Goal: Transaction & Acquisition: Purchase product/service

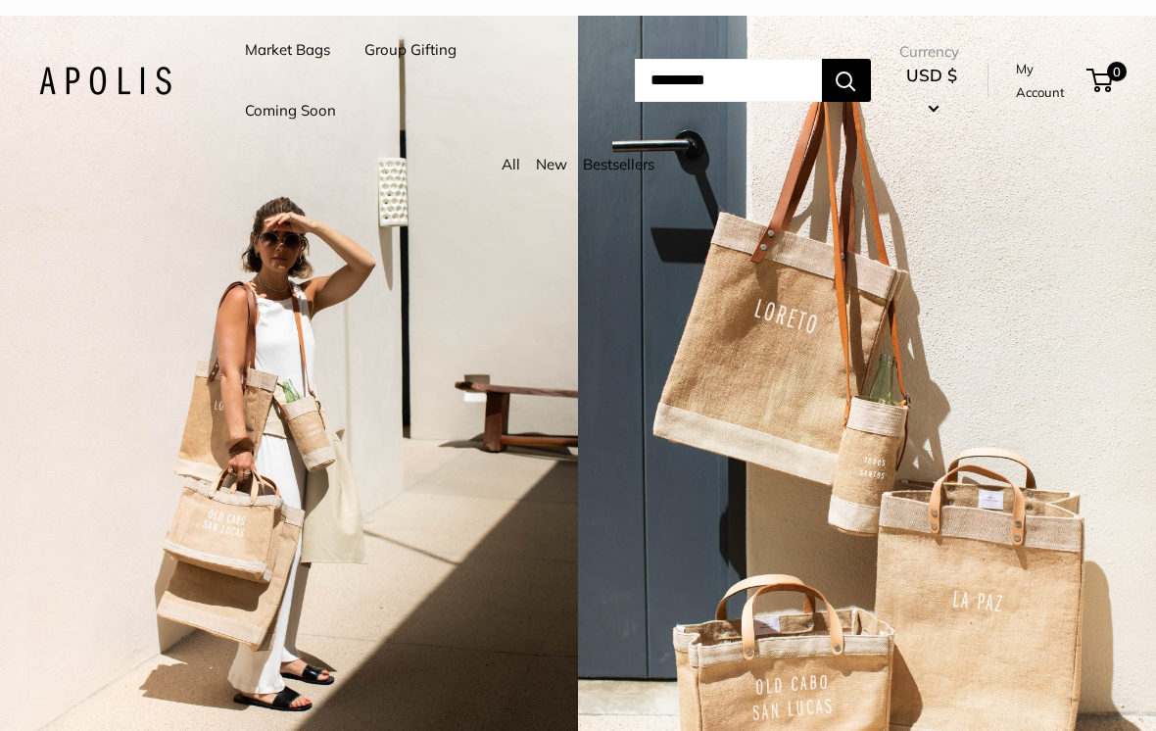
click at [1052, 88] on link "My Account" at bounding box center [1048, 81] width 64 height 48
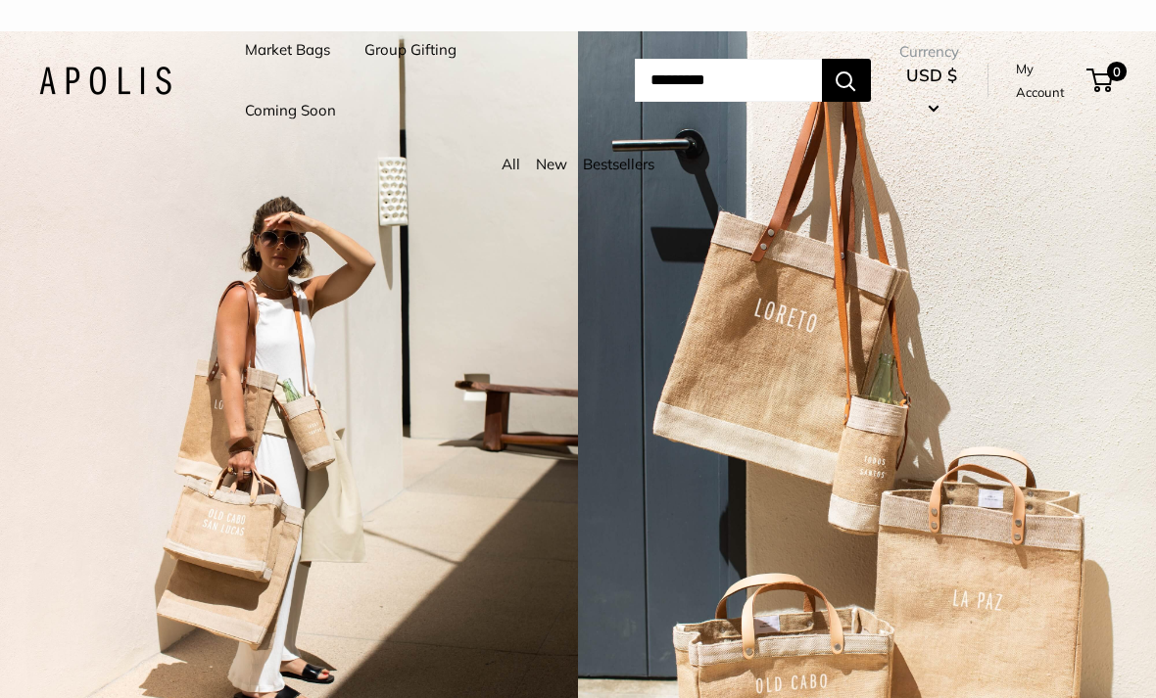
click at [117, 93] on img at bounding box center [105, 81] width 132 height 28
click at [1046, 95] on link "My Account" at bounding box center [1048, 81] width 64 height 48
click at [273, 61] on link "Market Bags" at bounding box center [287, 49] width 85 height 27
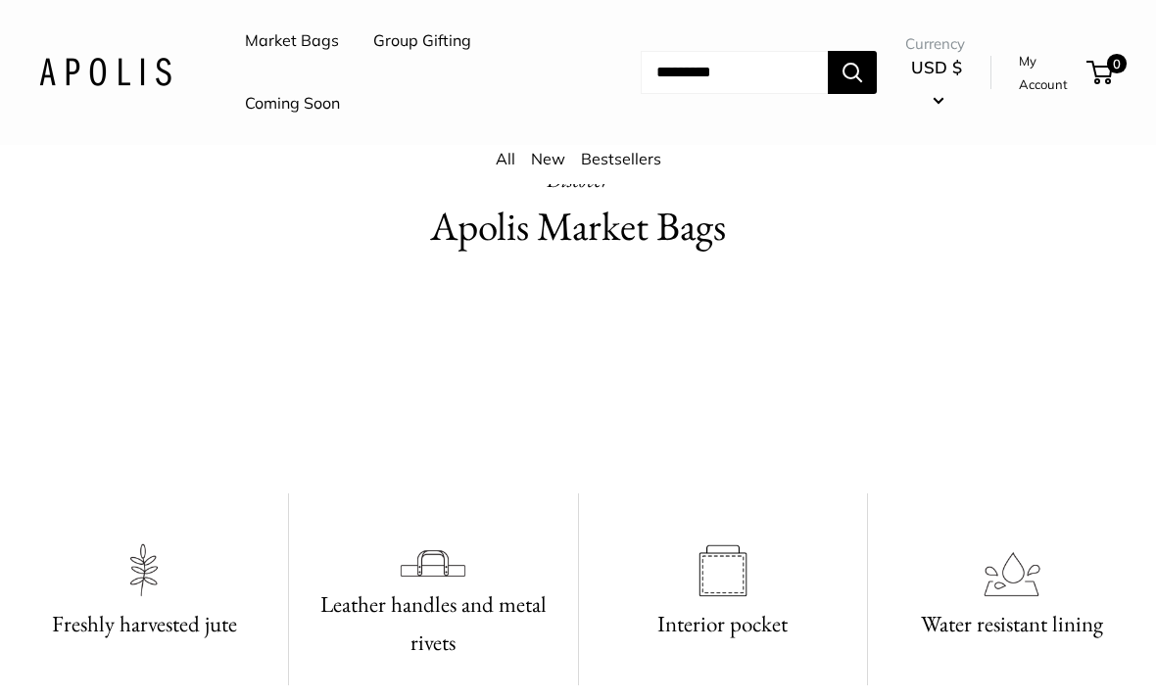
scroll to position [725, 0]
click at [666, 232] on h2 "Apolis Market Bags" at bounding box center [578, 228] width 539 height 58
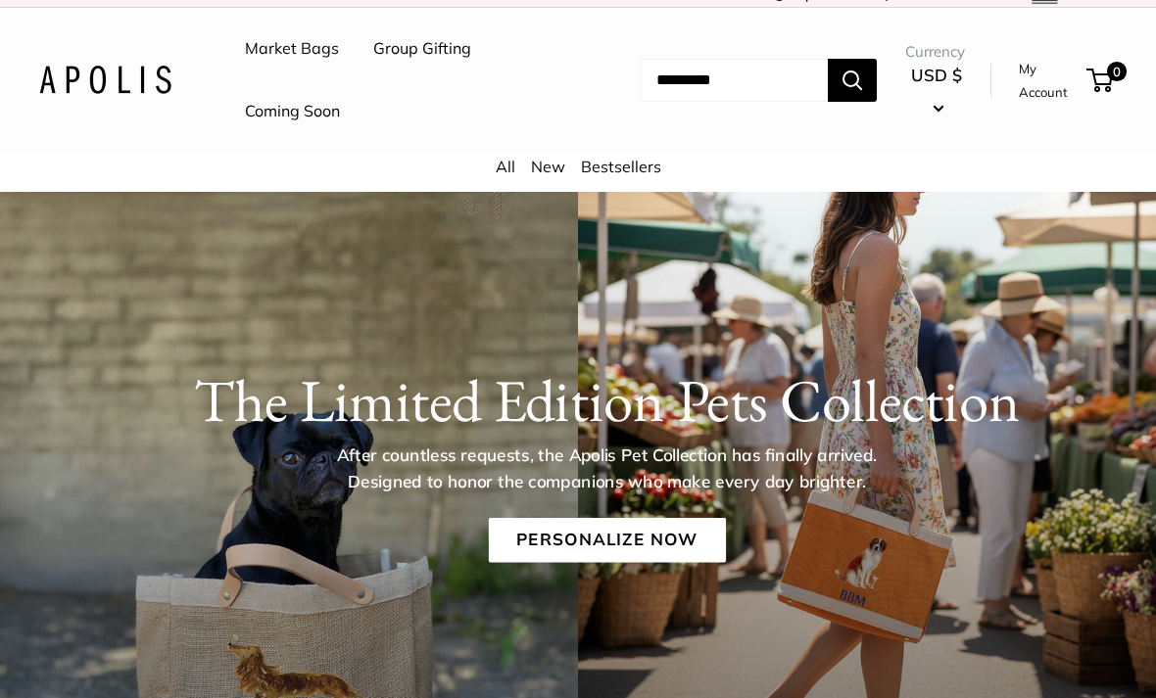
scroll to position [0, 0]
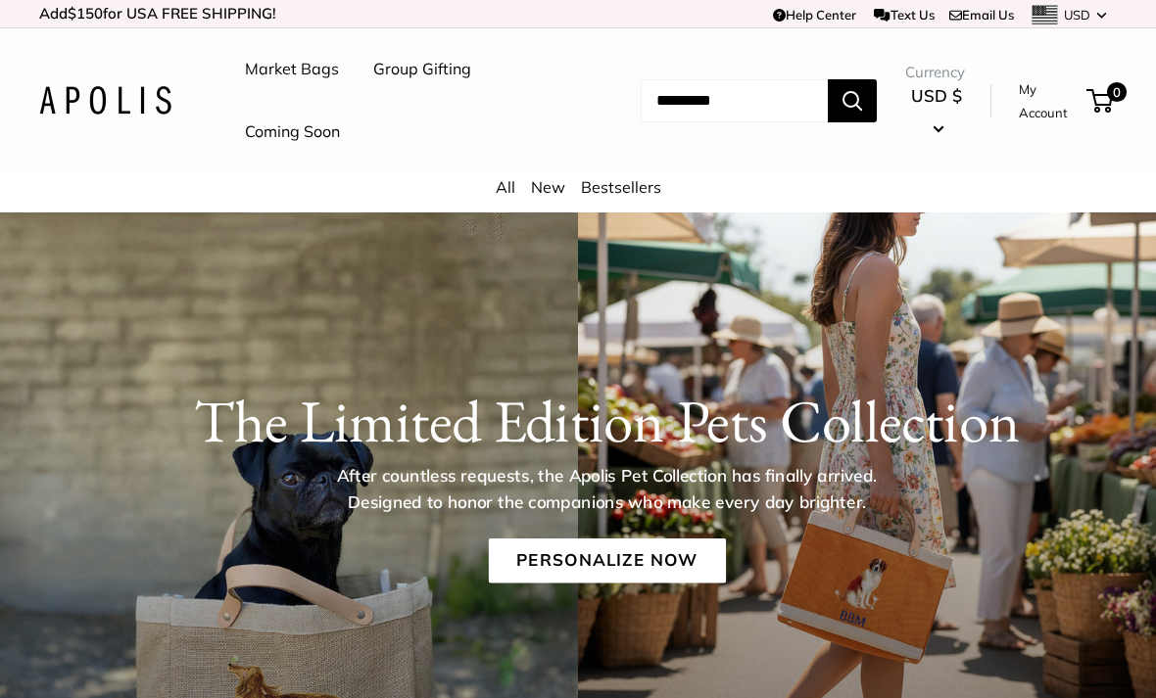
click at [676, 594] on div "The Limited Edition Pets Collection After countless requests, the Apolis Pet Co…" at bounding box center [578, 472] width 1156 height 271
click at [663, 550] on link "Personalize Now" at bounding box center [606, 561] width 237 height 45
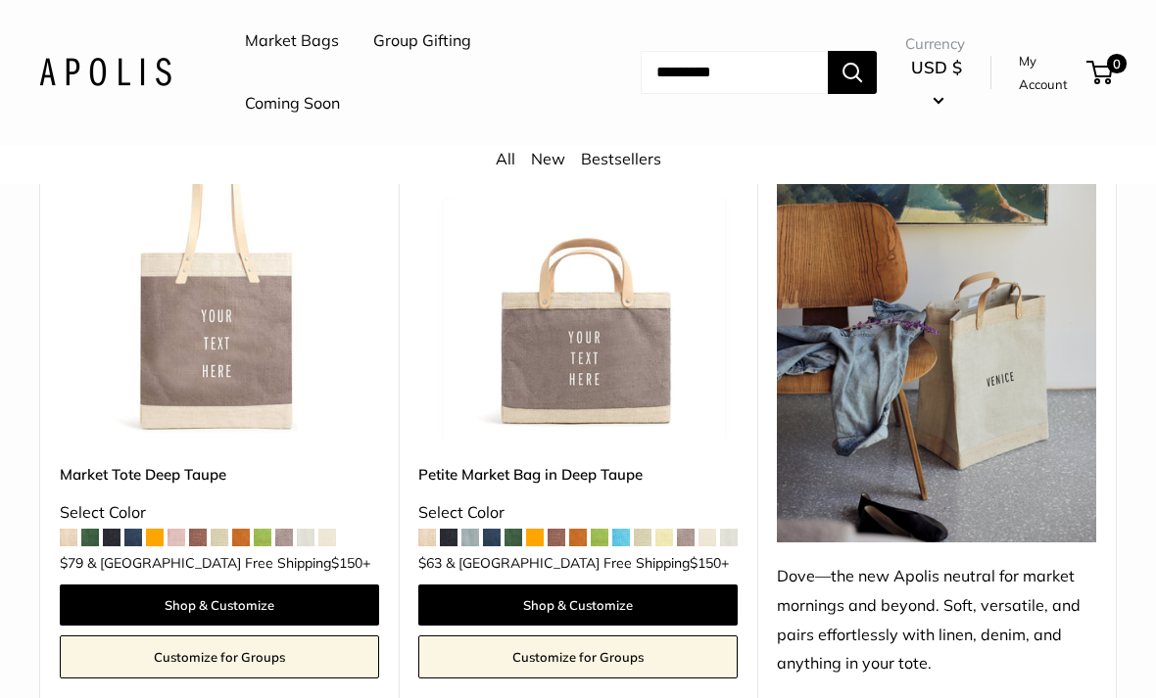
scroll to position [8182, 0]
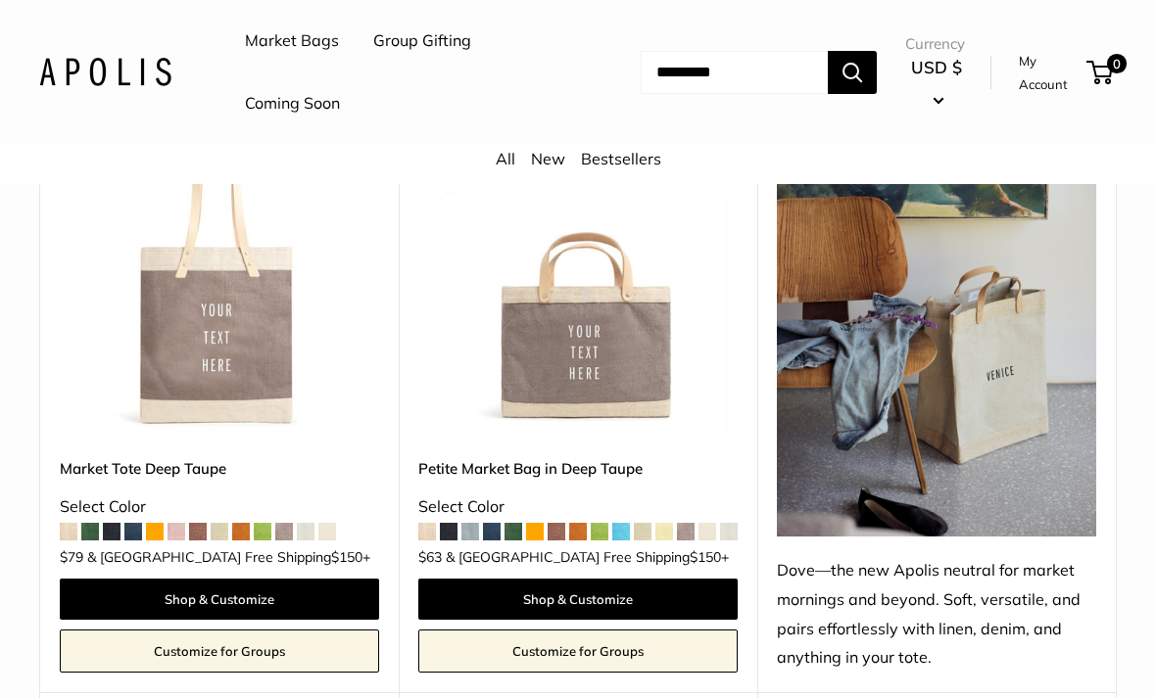
click at [581, 457] on link "Petite Market Bag in Deep Taupe" at bounding box center [577, 468] width 319 height 23
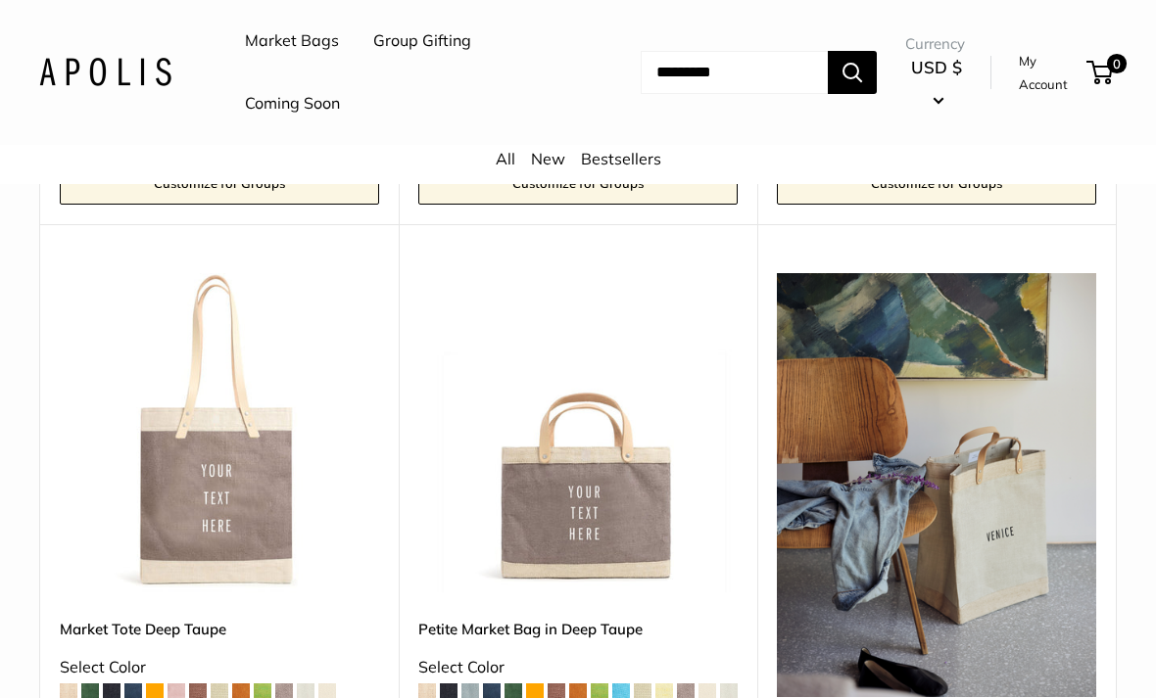
scroll to position [8012, 0]
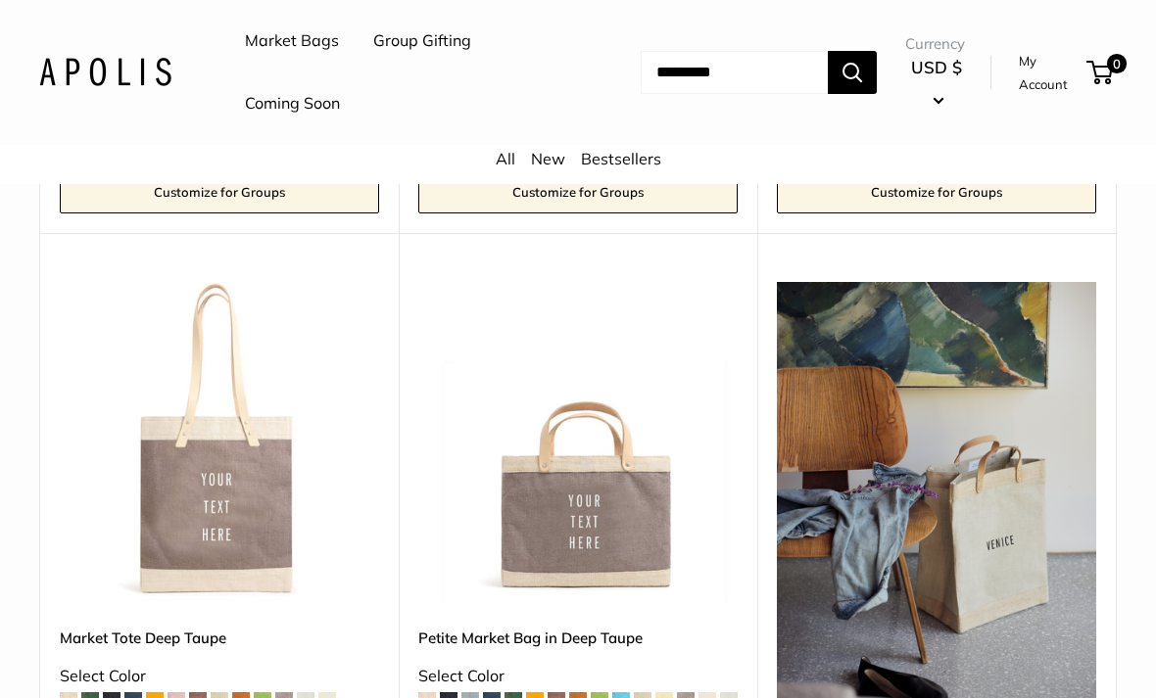
click at [260, 474] on img at bounding box center [219, 441] width 319 height 319
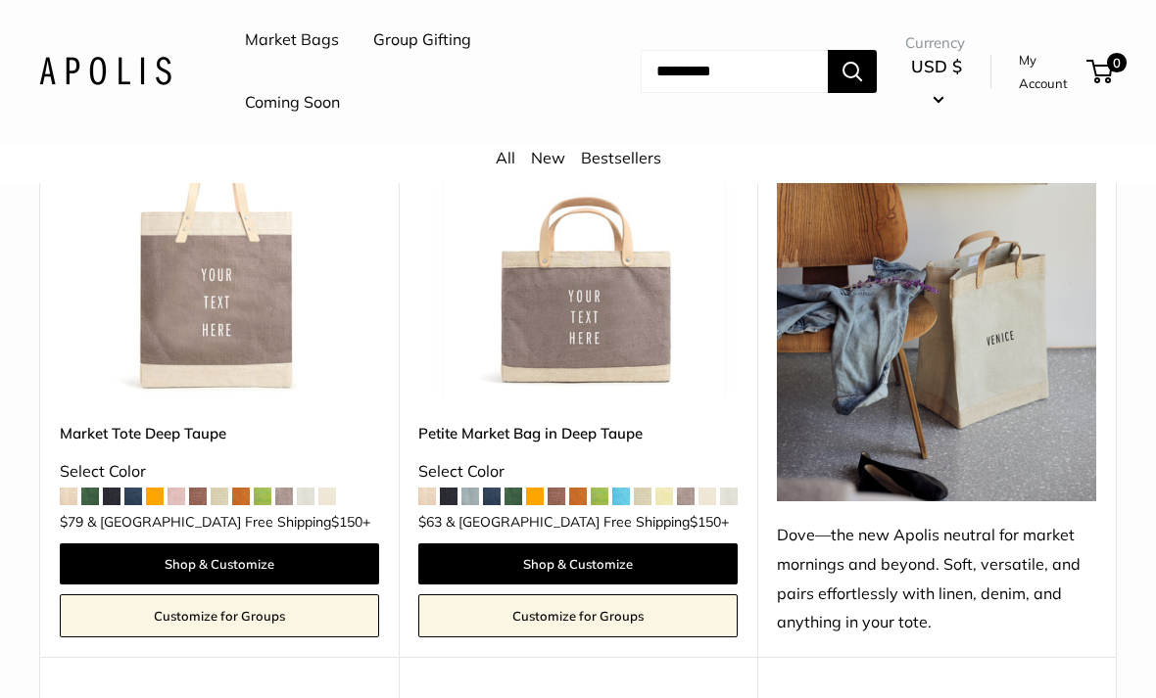
scroll to position [8216, 0]
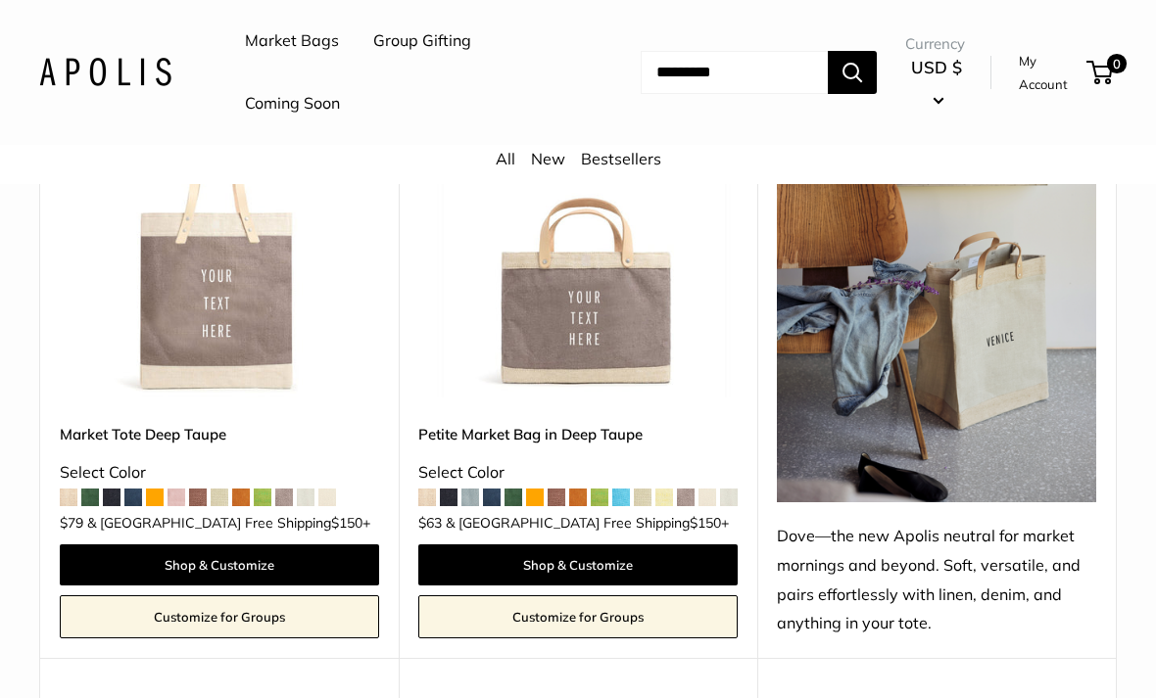
click at [635, 274] on img at bounding box center [577, 237] width 319 height 319
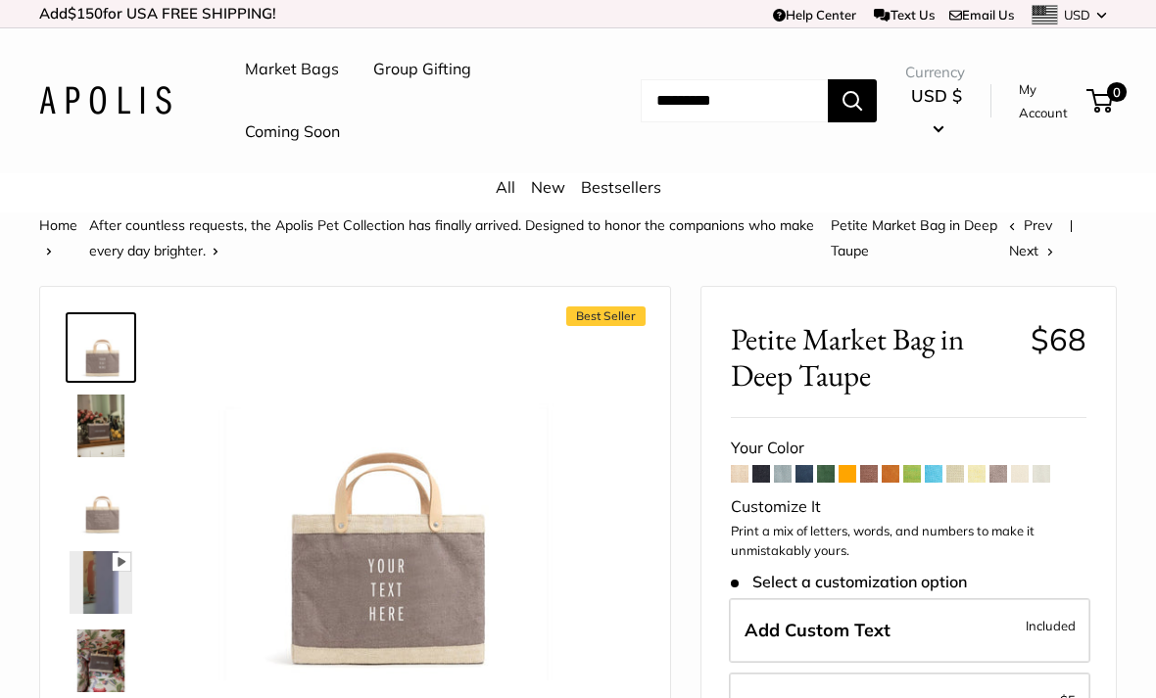
click at [108, 420] on img at bounding box center [101, 426] width 63 height 63
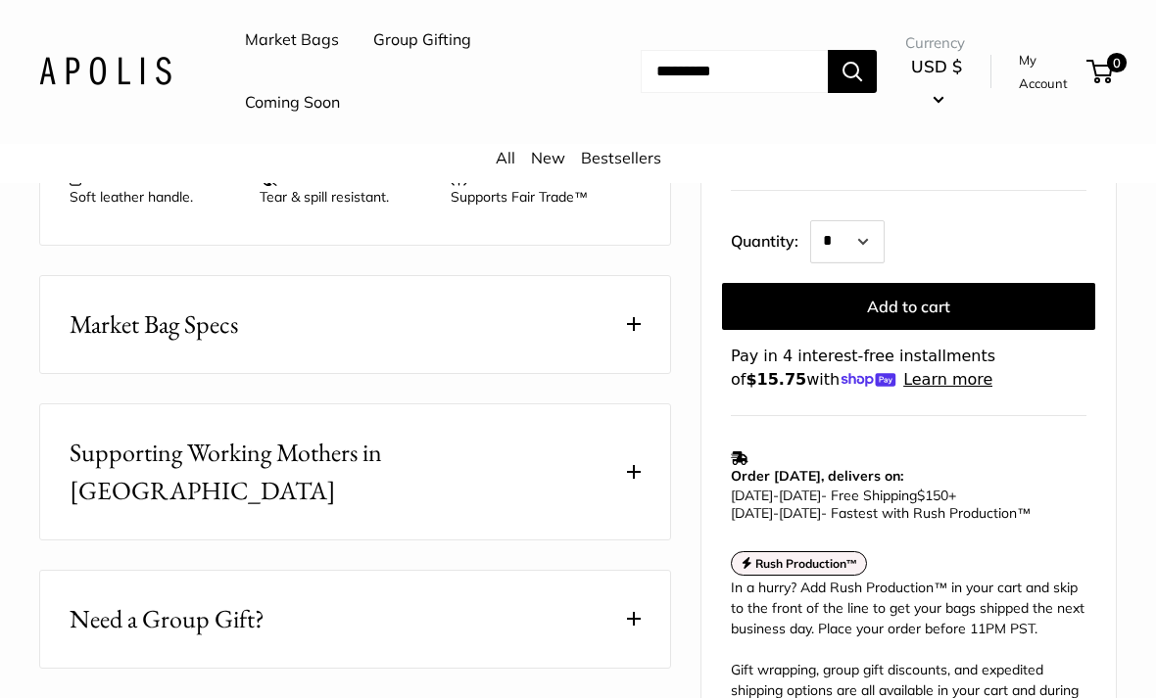
scroll to position [996, 0]
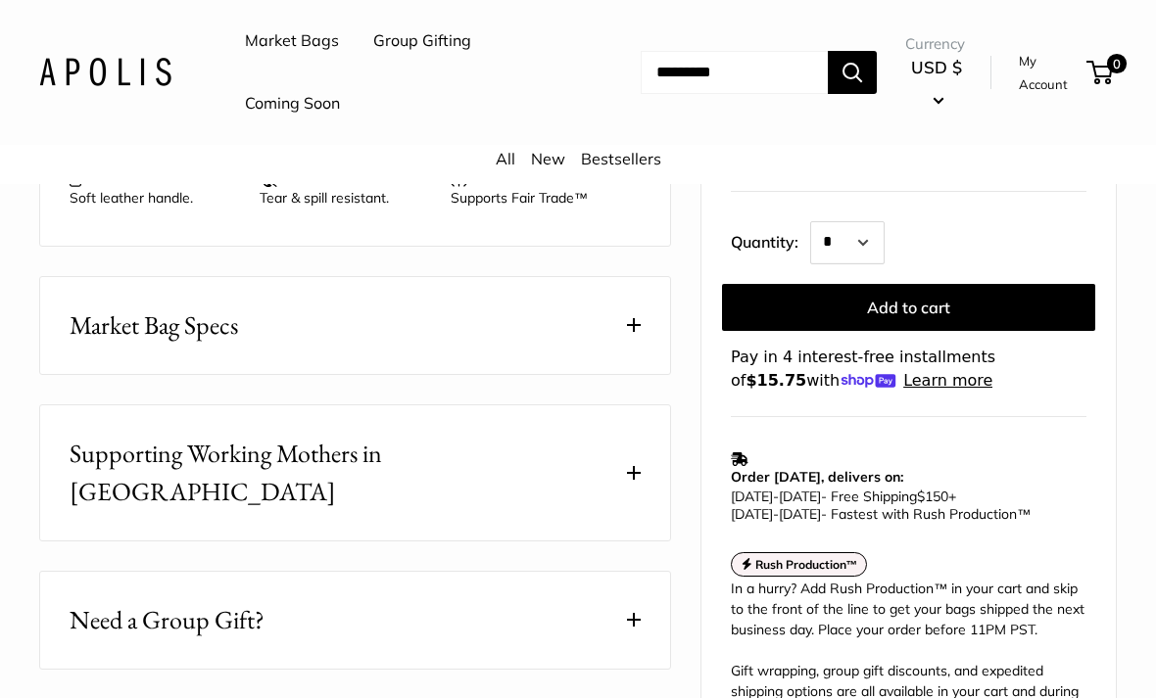
click at [610, 327] on button "Market Bag Specs" at bounding box center [355, 325] width 630 height 97
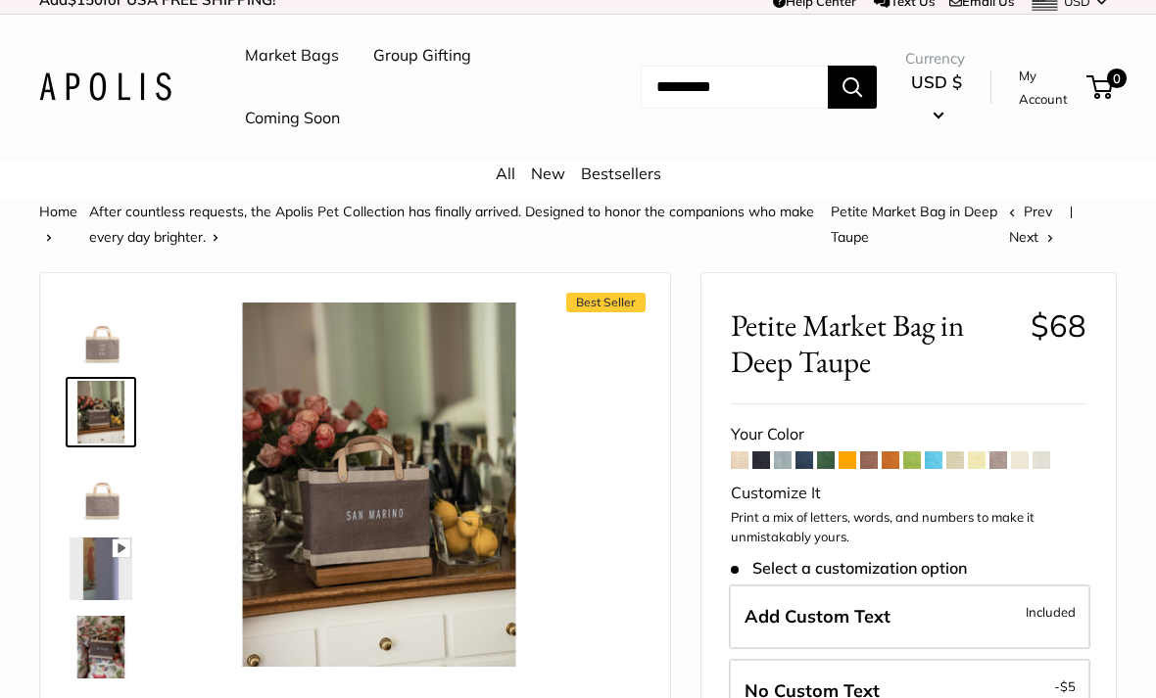
scroll to position [0, 0]
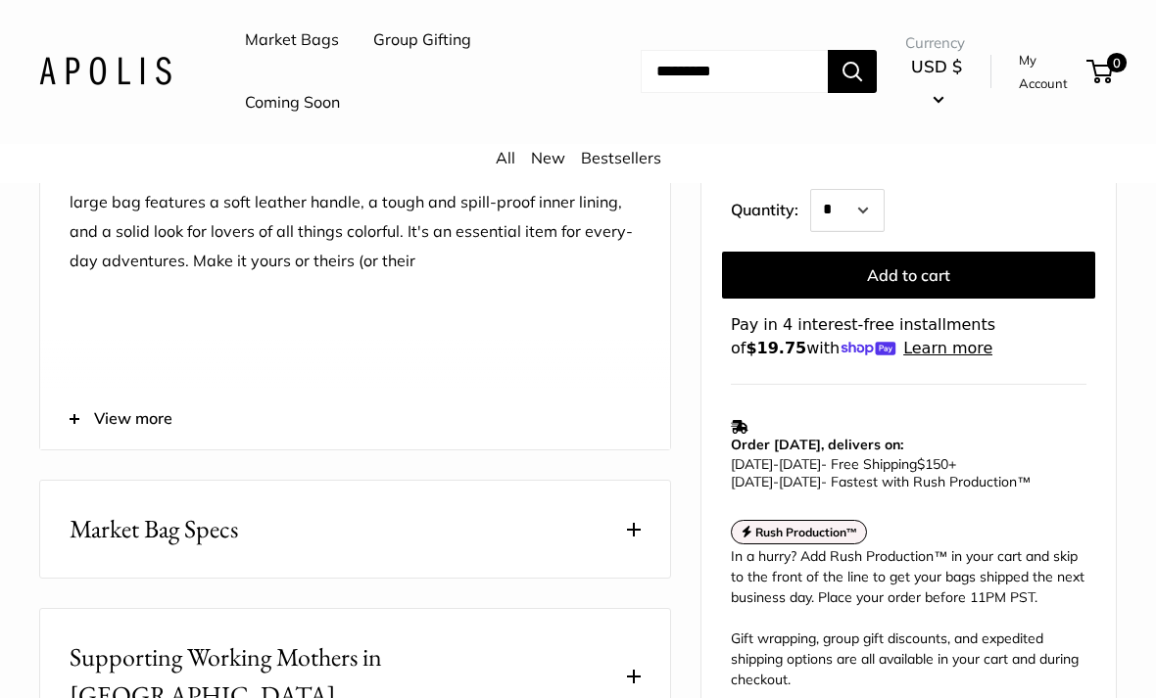
click at [366, 533] on button "Market Bag Specs" at bounding box center [355, 530] width 630 height 97
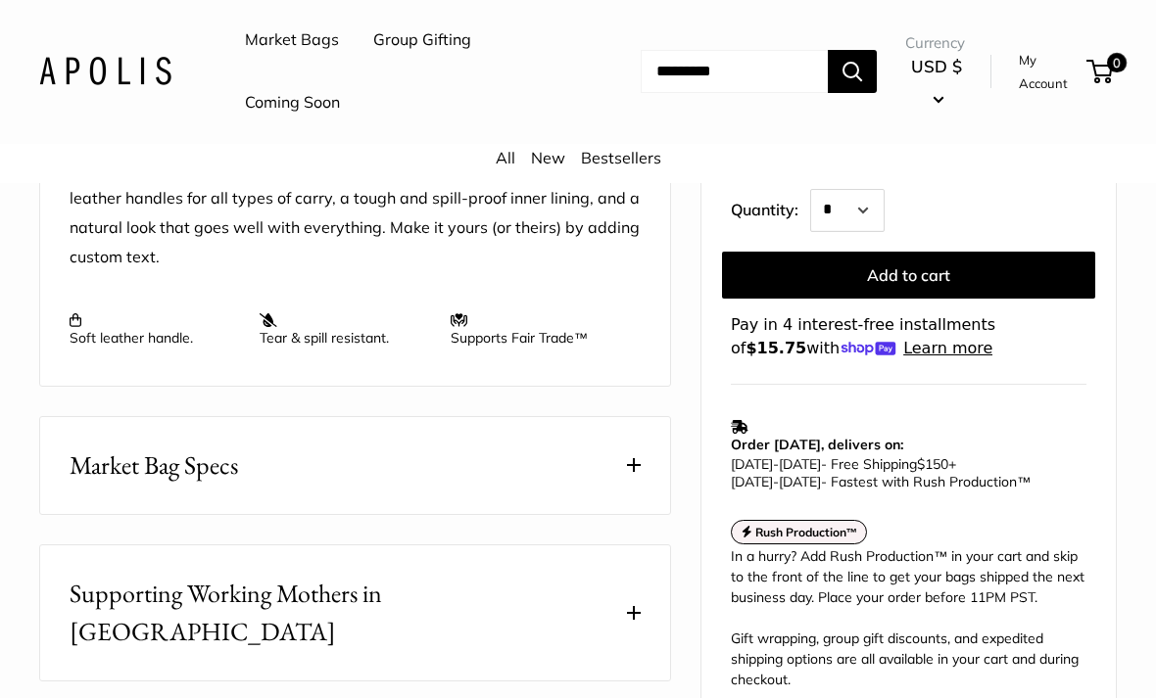
scroll to position [862, 0]
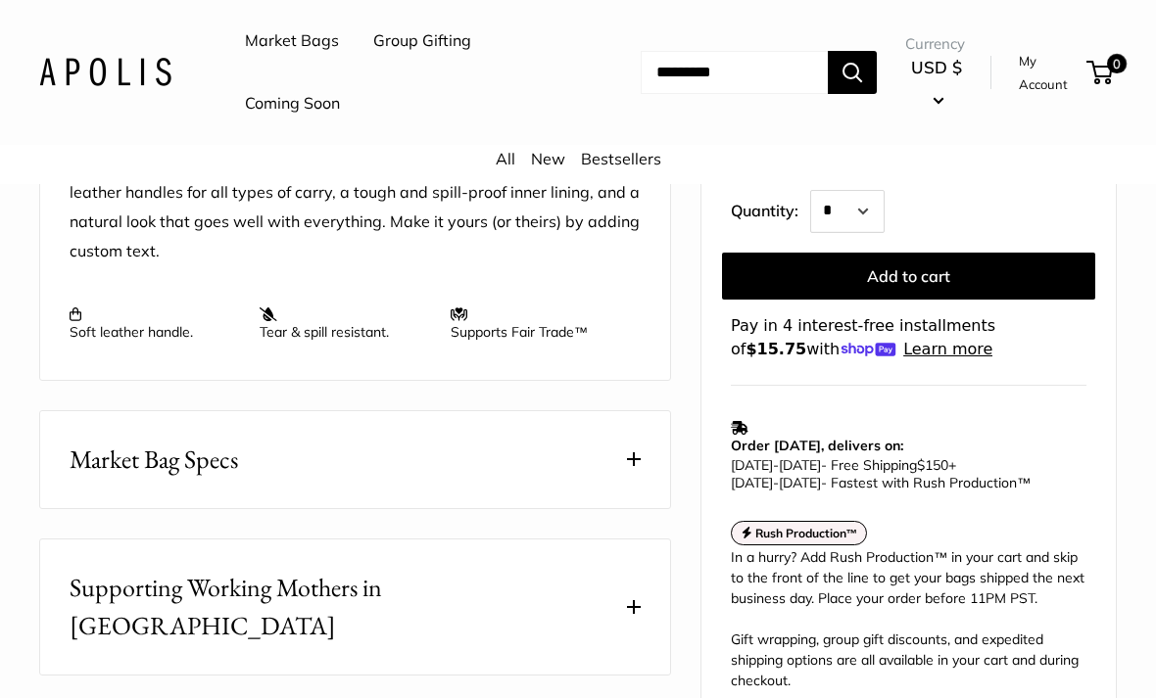
click at [554, 447] on button "Market Bag Specs" at bounding box center [355, 459] width 630 height 97
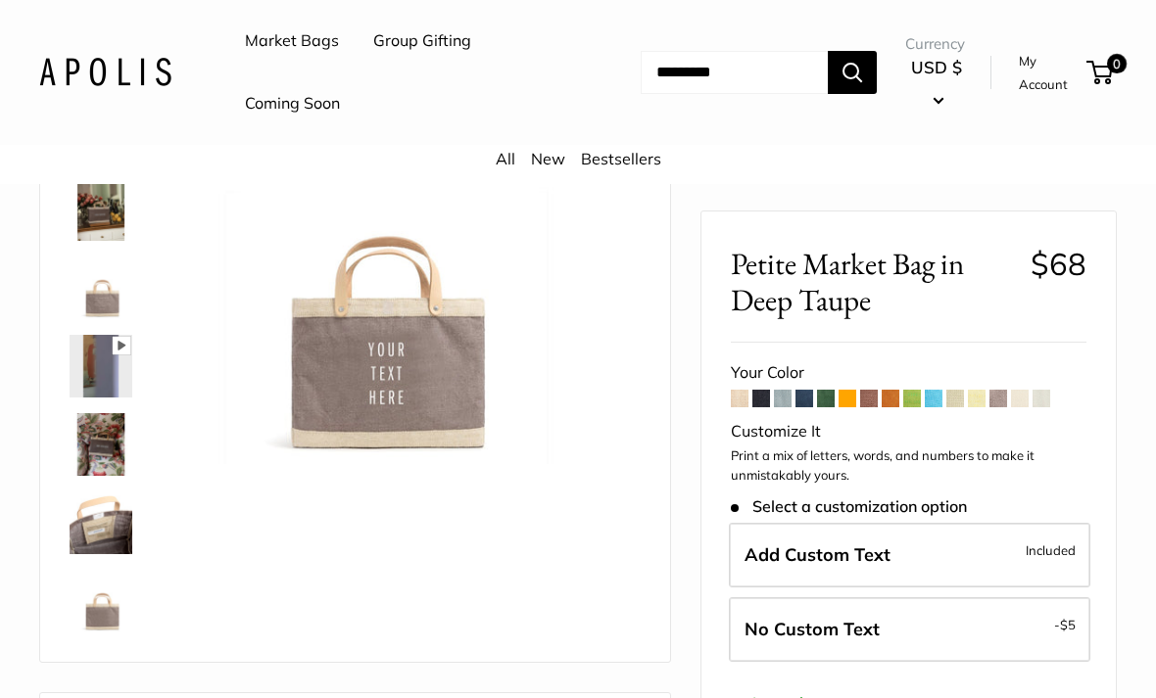
scroll to position [217, 0]
